Goal: Task Accomplishment & Management: Manage account settings

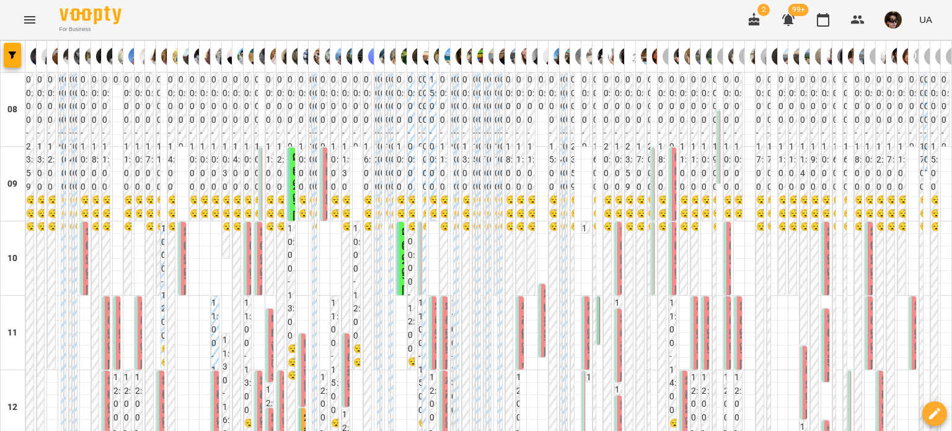
scroll to position [839, 0]
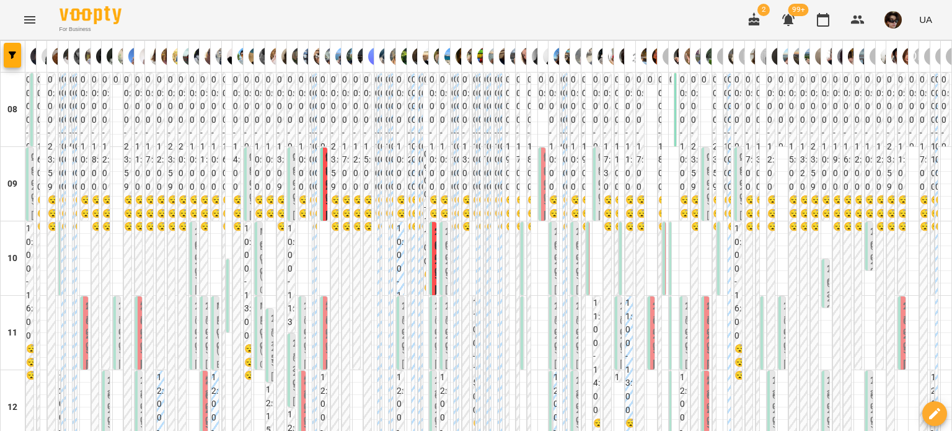
scroll to position [701, 0]
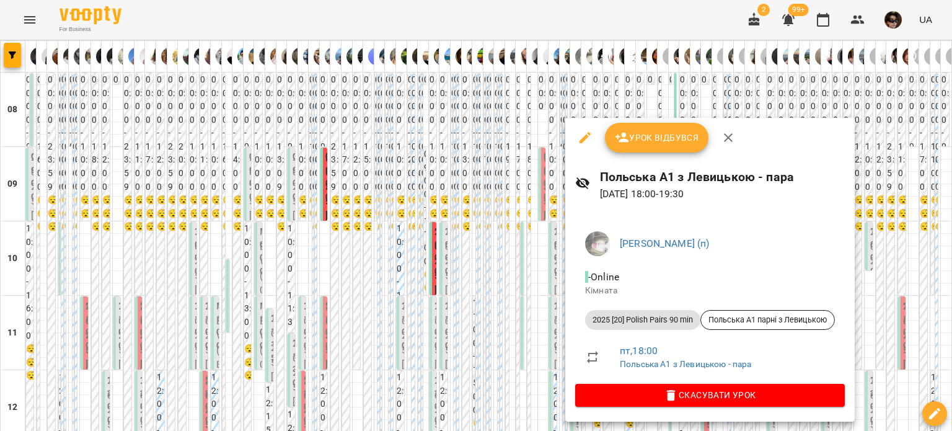
click at [459, 151] on div at bounding box center [476, 215] width 952 height 431
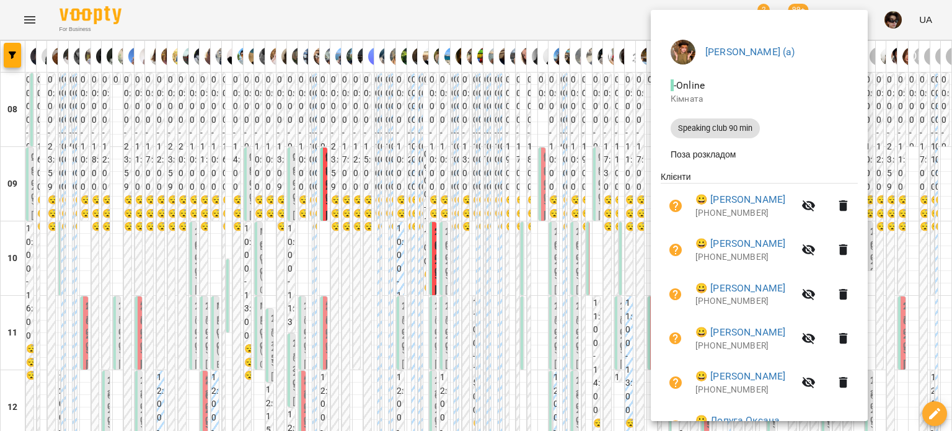
scroll to position [216, 0]
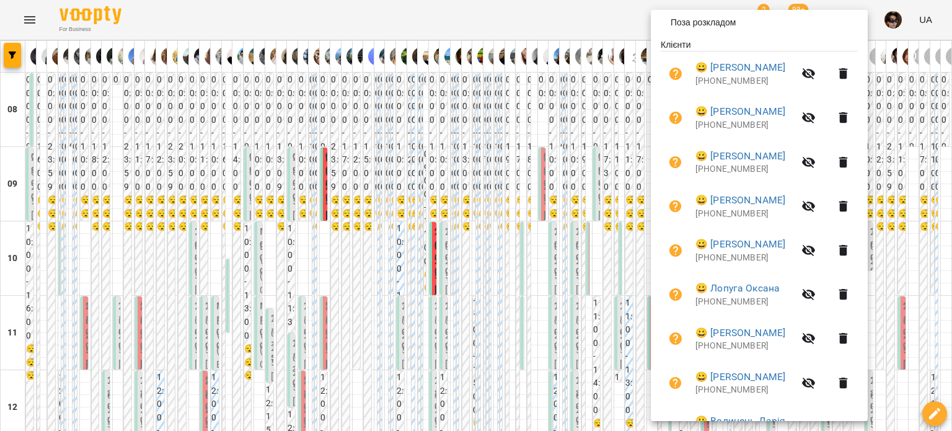
click at [775, 338] on span "😀 [PERSON_NAME]" at bounding box center [744, 332] width 99 height 15
click at [772, 332] on link "😀 [PERSON_NAME]" at bounding box center [740, 332] width 90 height 15
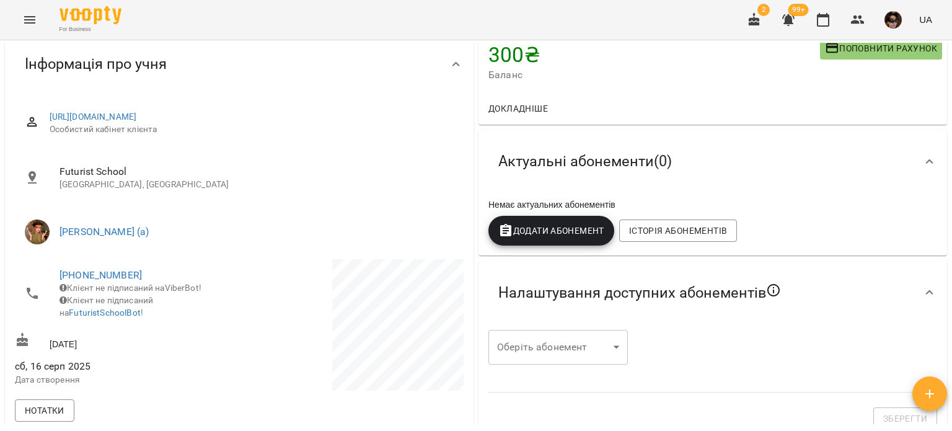
scroll to position [166, 0]
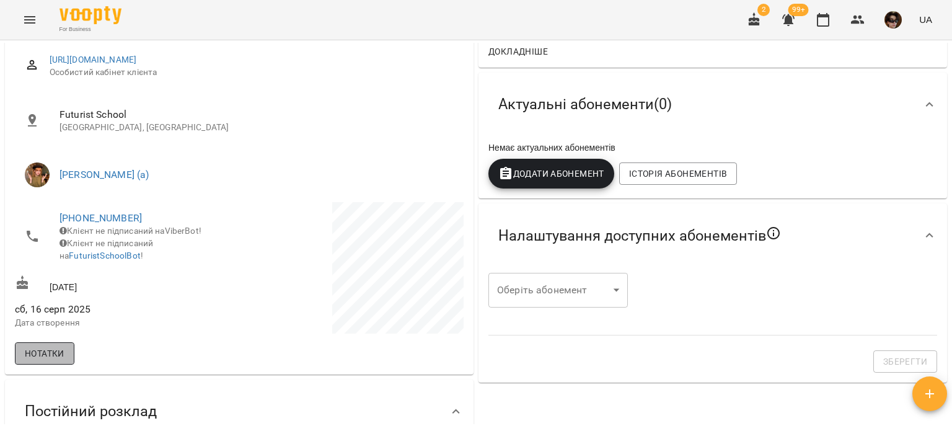
click at [48, 364] on button "Нотатки" at bounding box center [44, 353] width 59 height 22
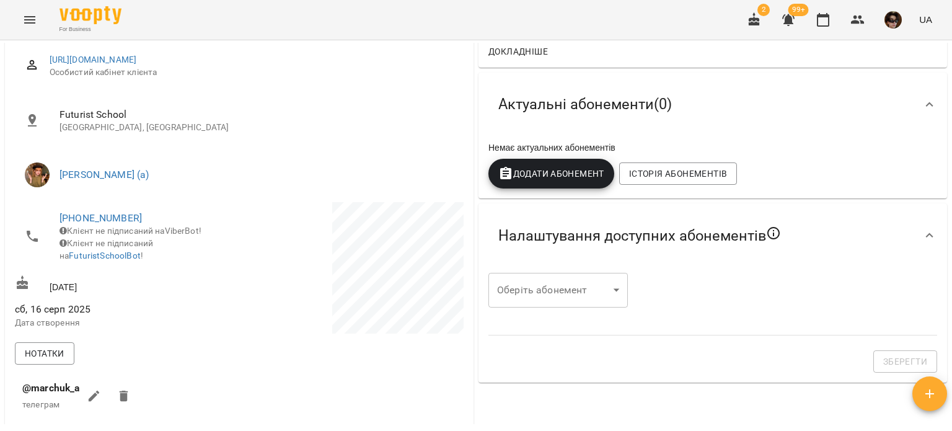
scroll to position [285, 0]
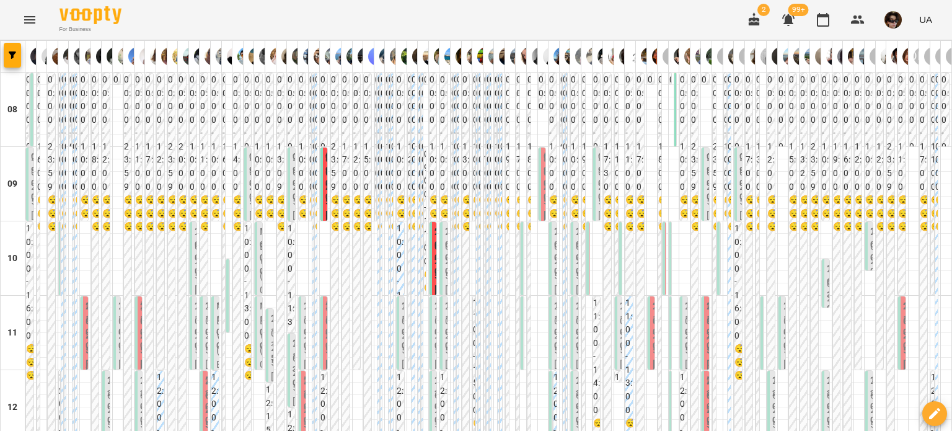
click at [821, 153] on div at bounding box center [826, 153] width 11 height 12
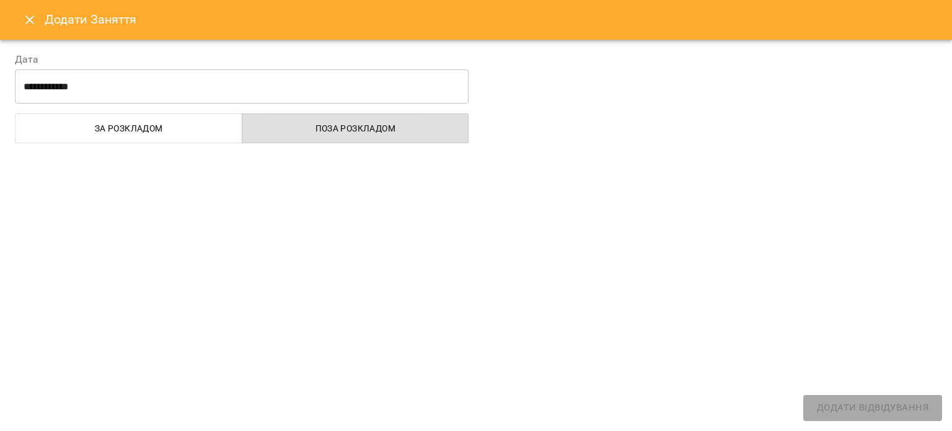
select select
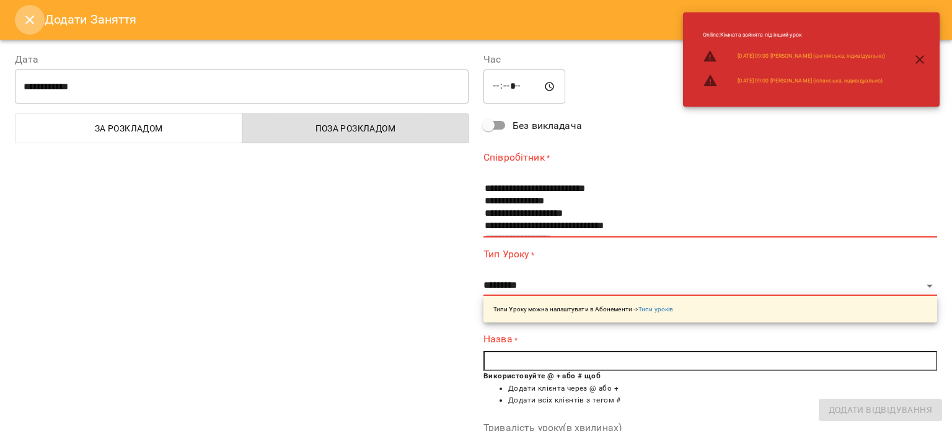
click at [29, 21] on icon "Close" at bounding box center [29, 19] width 15 height 15
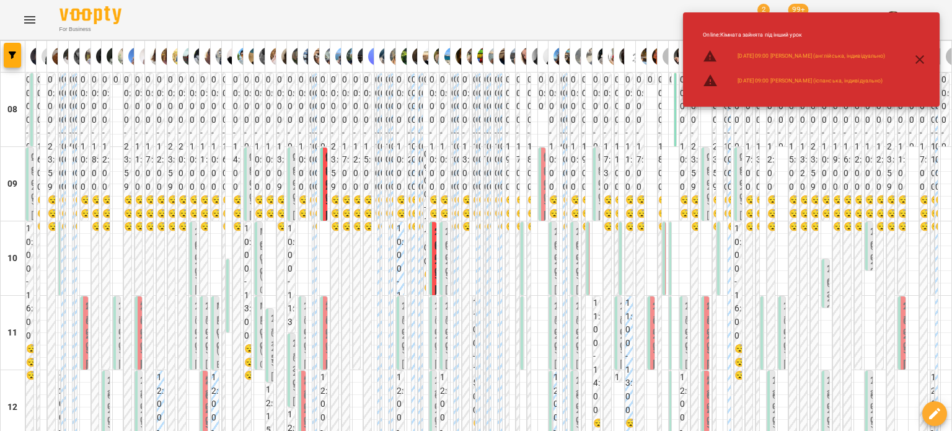
click at [915, 66] on icon "button" at bounding box center [919, 59] width 15 height 15
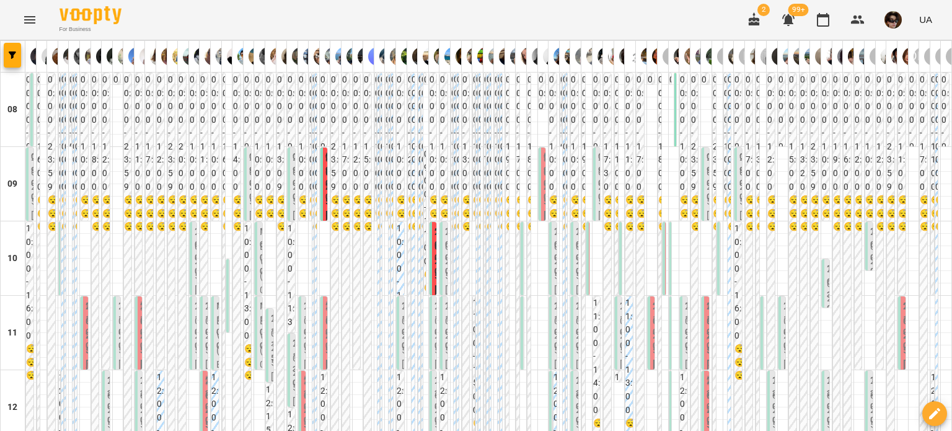
scroll to position [705, 0]
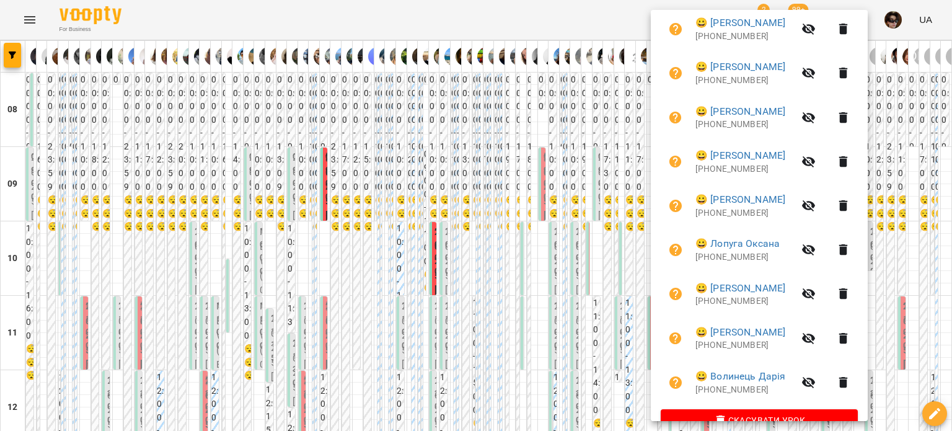
scroll to position [260, 0]
